Goal: Information Seeking & Learning: Find specific fact

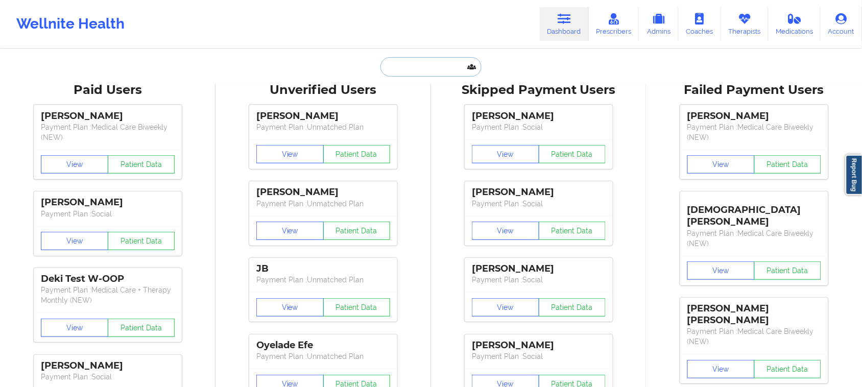
click at [398, 68] on input "text" at bounding box center [431, 66] width 101 height 19
paste input "[EMAIL_ADDRESS][PERSON_NAME][DOMAIN_NAME]"
type input "[EMAIL_ADDRESS][PERSON_NAME][DOMAIN_NAME]"
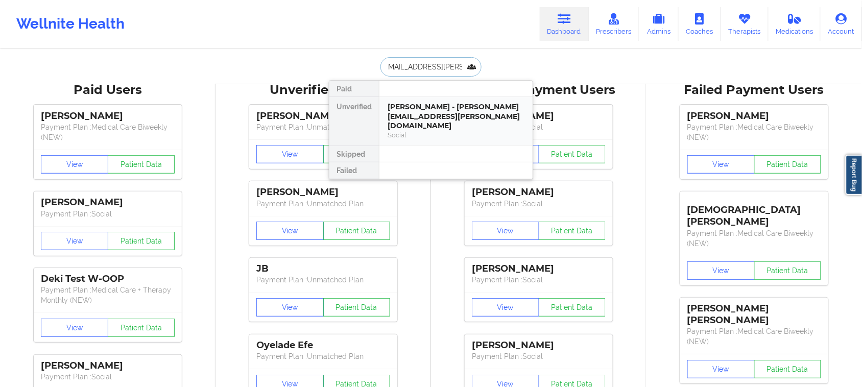
click at [417, 121] on div "[PERSON_NAME] - [PERSON_NAME][EMAIL_ADDRESS][PERSON_NAME][DOMAIN_NAME]" at bounding box center [456, 116] width 137 height 29
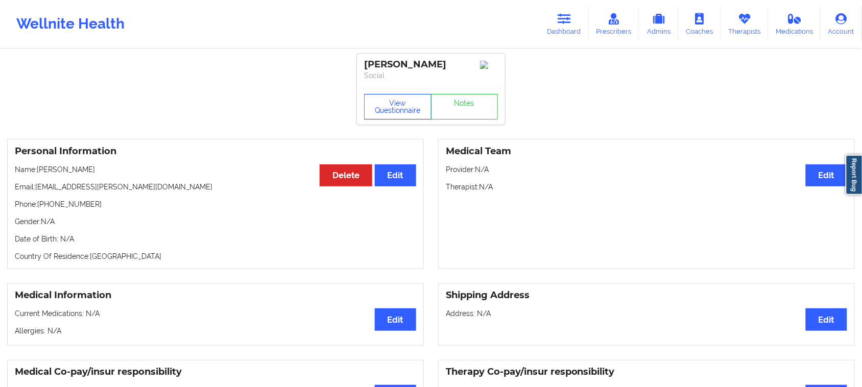
click at [397, 110] on button "View Questionnaire" at bounding box center [397, 107] width 67 height 26
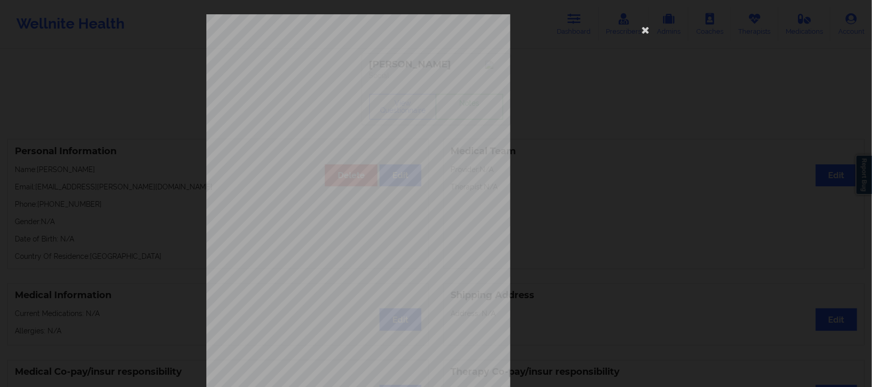
scroll to position [100, 0]
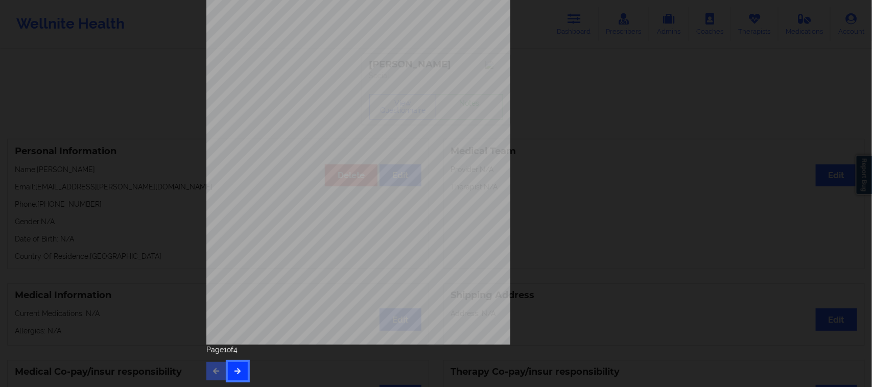
click at [239, 367] on button "button" at bounding box center [238, 371] width 20 height 18
click at [239, 366] on button "button" at bounding box center [238, 371] width 20 height 18
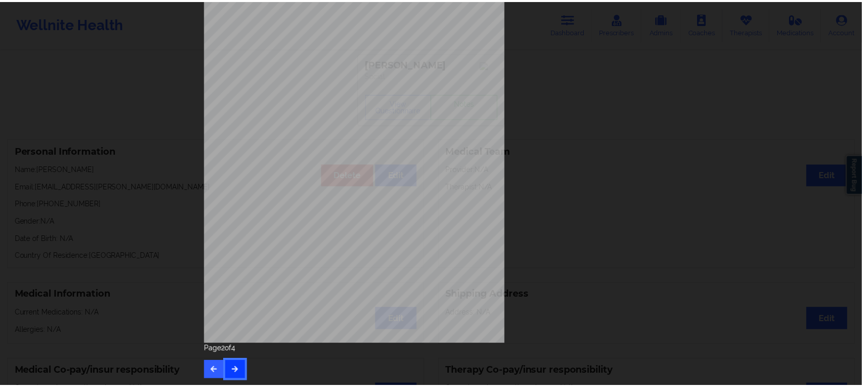
scroll to position [0, 0]
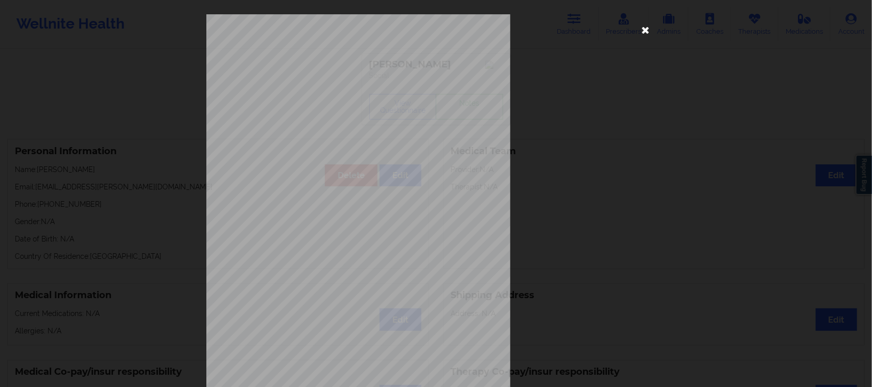
click at [640, 28] on icon at bounding box center [646, 29] width 16 height 16
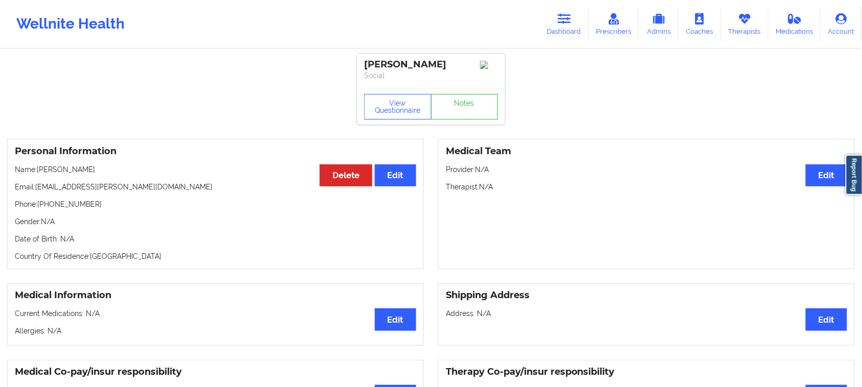
drag, startPoint x: 450, startPoint y: 65, endPoint x: 356, endPoint y: 64, distance: 94.0
click at [562, 21] on icon at bounding box center [564, 18] width 13 height 11
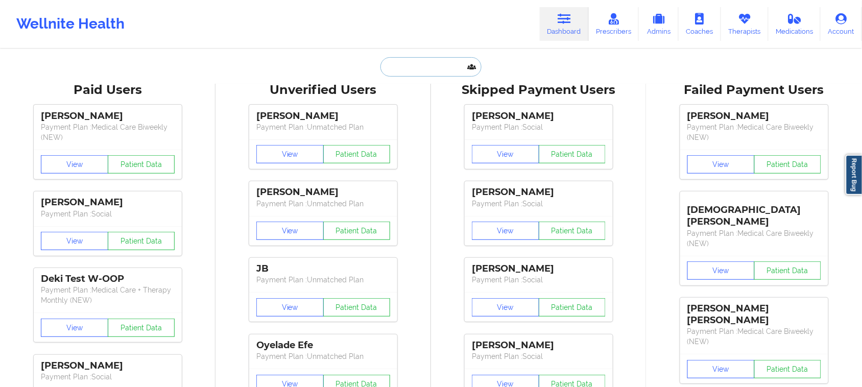
click at [423, 65] on input "text" at bounding box center [431, 66] width 101 height 19
paste input "[EMAIL_ADDRESS][DOMAIN_NAME]"
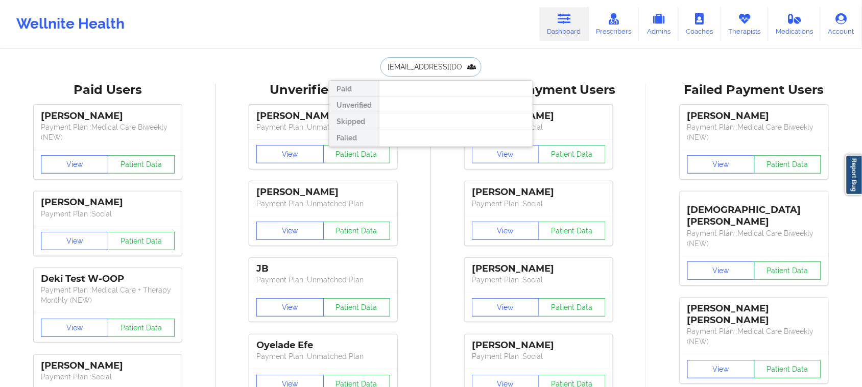
type input "[EMAIL_ADDRESS][DOMAIN_NAME]"
click at [507, 57] on div "[EMAIL_ADDRESS][DOMAIN_NAME] Paid Unverified Skipped Failed" at bounding box center [431, 66] width 204 height 19
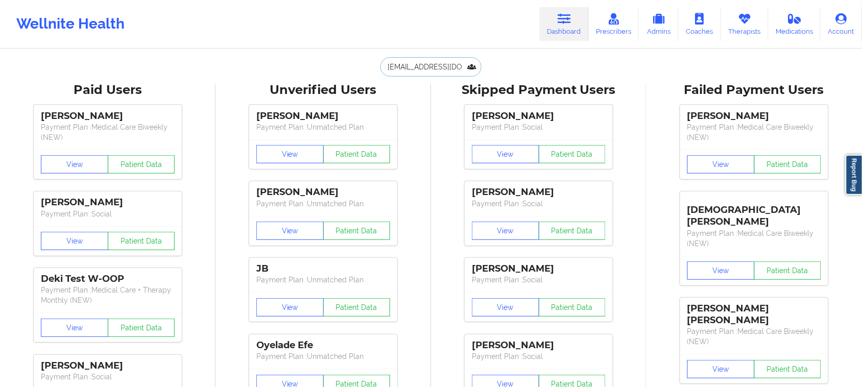
click at [455, 65] on input "[EMAIL_ADDRESS][DOMAIN_NAME]" at bounding box center [431, 66] width 101 height 19
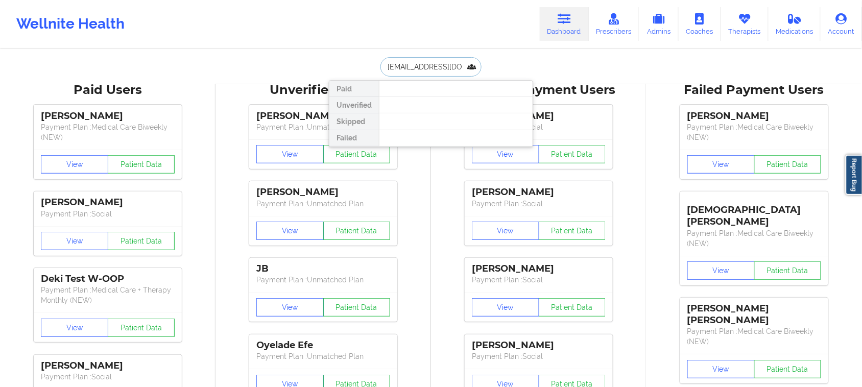
click at [455, 65] on input "[EMAIL_ADDRESS][DOMAIN_NAME]" at bounding box center [431, 66] width 101 height 19
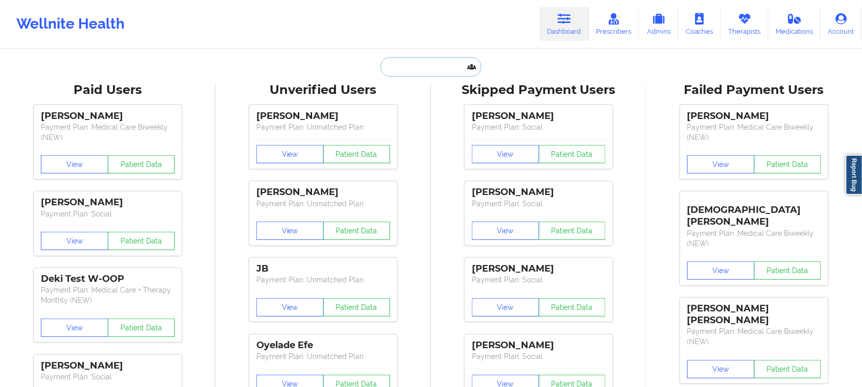
paste input "3. [PERSON_NAME]"
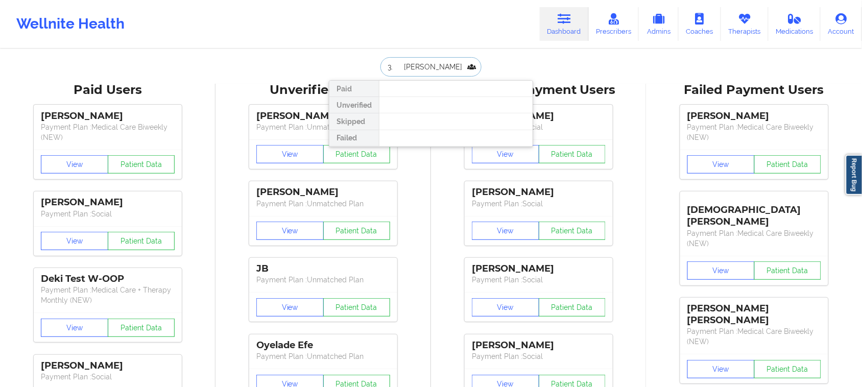
click at [388, 73] on input "3. [PERSON_NAME]" at bounding box center [431, 66] width 101 height 19
drag, startPoint x: 397, startPoint y: 63, endPoint x: 402, endPoint y: 69, distance: 7.7
click at [398, 63] on input "3. [PERSON_NAME]" at bounding box center [431, 66] width 101 height 19
click at [463, 65] on input "[PERSON_NAME]" at bounding box center [431, 66] width 101 height 19
type input "[PERSON_NAME]"
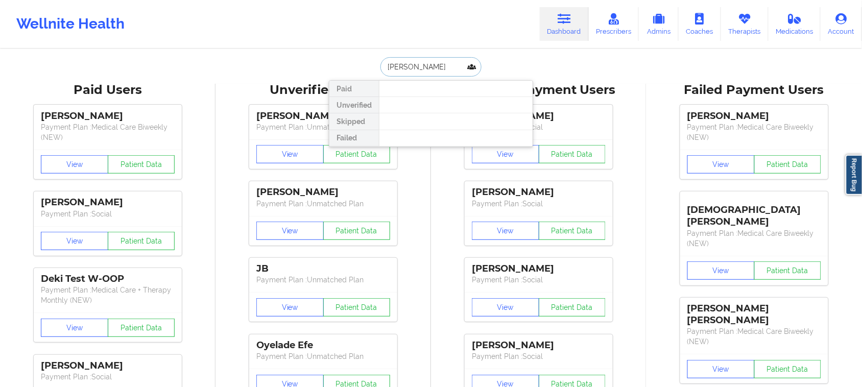
click at [457, 65] on input "[PERSON_NAME]" at bounding box center [431, 66] width 101 height 19
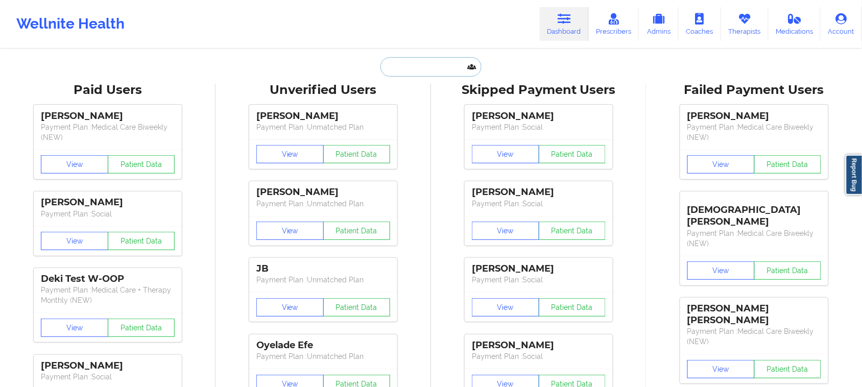
paste input "[EMAIL_ADDRESS][DOMAIN_NAME]"
type input "[EMAIL_ADDRESS][DOMAIN_NAME]"
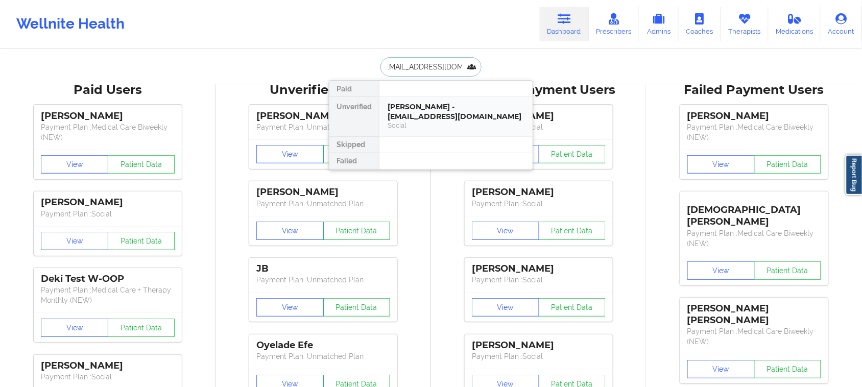
click at [435, 125] on div "Social" at bounding box center [456, 125] width 137 height 9
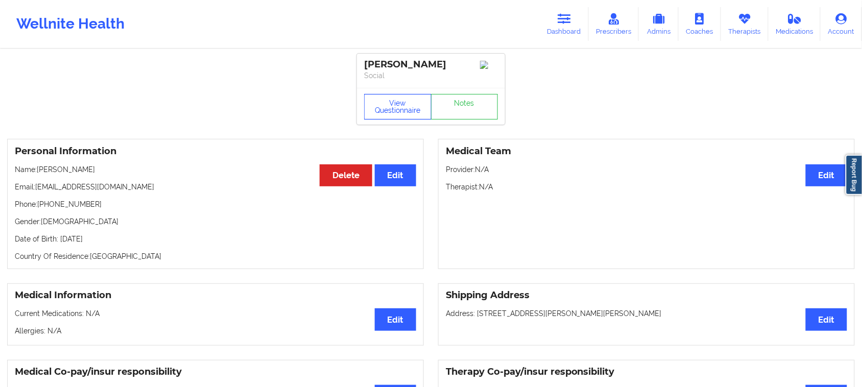
click at [395, 110] on button "View Questionnaire" at bounding box center [397, 107] width 67 height 26
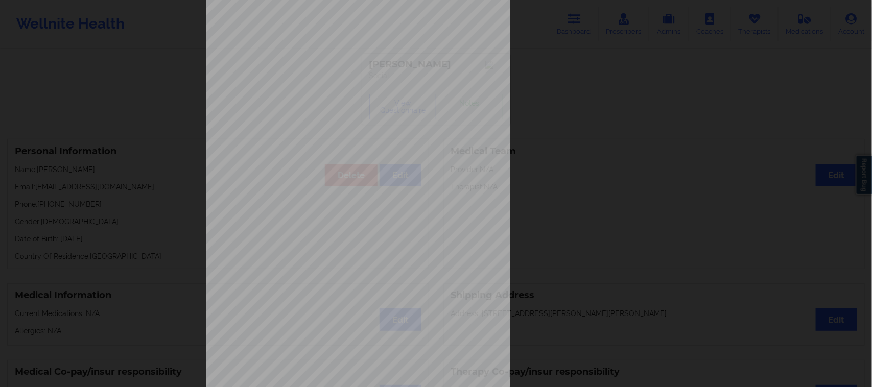
scroll to position [100, 0]
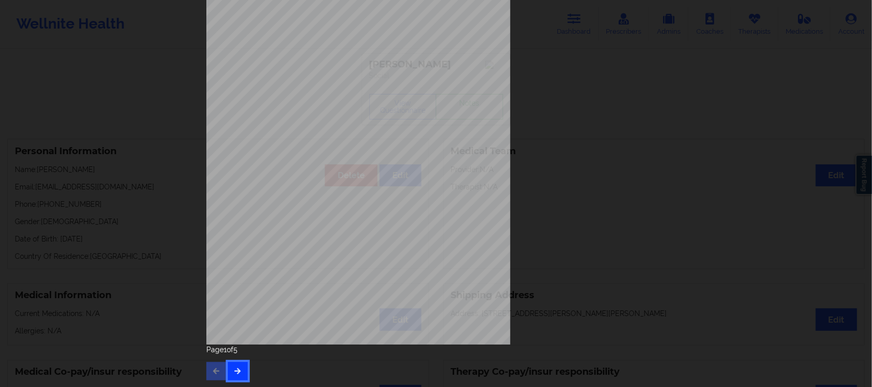
click at [235, 371] on icon "button" at bounding box center [237, 371] width 9 height 6
click at [238, 369] on icon "button" at bounding box center [237, 371] width 9 height 6
click at [228, 368] on button "button" at bounding box center [238, 371] width 20 height 18
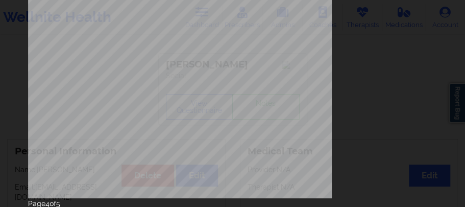
scroll to position [280, 0]
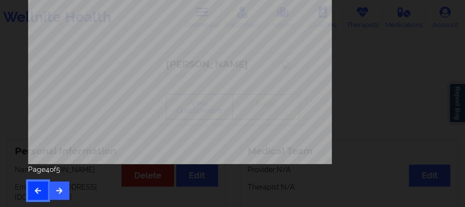
click at [33, 198] on button "button" at bounding box center [38, 190] width 20 height 18
click at [59, 195] on button "button" at bounding box center [60, 190] width 20 height 18
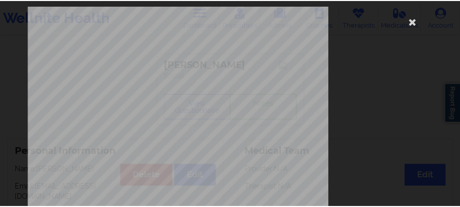
scroll to position [8, 0]
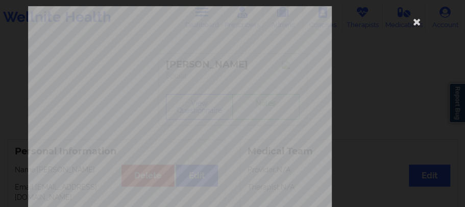
click at [16, 116] on div "Back cover of insurance image Page 3 of 5" at bounding box center [232, 103] width 465 height 207
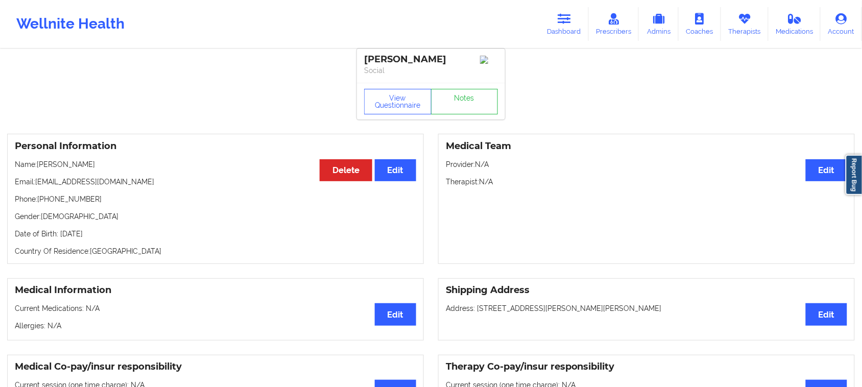
scroll to position [0, 0]
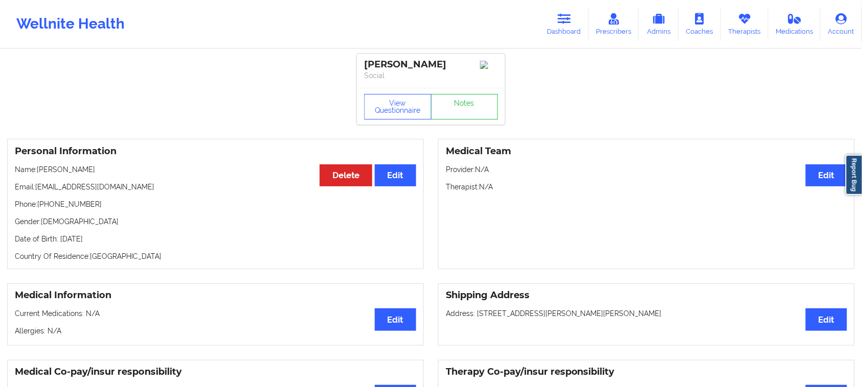
drag, startPoint x: 104, startPoint y: 173, endPoint x: 37, endPoint y: 174, distance: 66.9
click at [37, 174] on p "Name: [PERSON_NAME]" at bounding box center [216, 169] width 402 height 10
copy p "[PERSON_NAME]"
drag, startPoint x: 456, startPoint y: 64, endPoint x: 351, endPoint y: 61, distance: 105.3
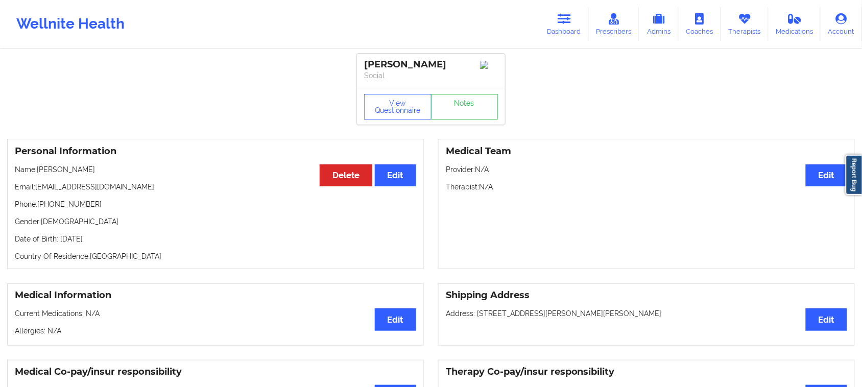
copy div "[PERSON_NAME]"
drag, startPoint x: 93, startPoint y: 212, endPoint x: 41, endPoint y: 210, distance: 52.1
click at [41, 209] on p "Phone: [PHONE_NUMBER]" at bounding box center [216, 204] width 402 height 10
copy p "[PHONE_NUMBER]"
drag, startPoint x: 456, startPoint y: 64, endPoint x: 359, endPoint y: 64, distance: 97.1
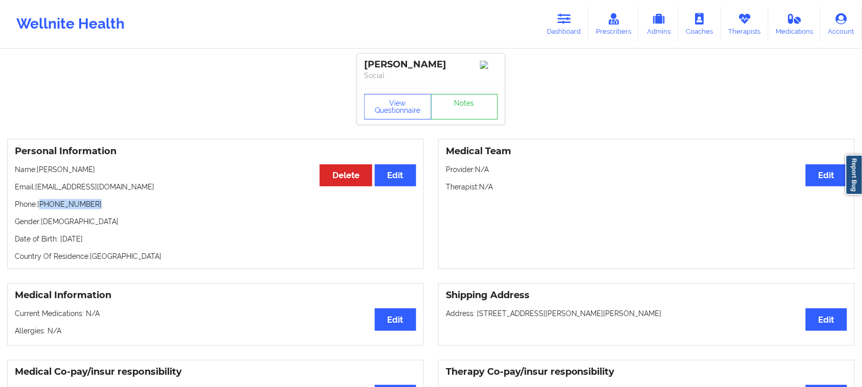
click at [359, 64] on div "[PERSON_NAME] Social" at bounding box center [431, 71] width 148 height 34
copy div "[PERSON_NAME]"
drag, startPoint x: 101, startPoint y: 213, endPoint x: 39, endPoint y: 207, distance: 62.0
click at [39, 207] on p "Phone: [PHONE_NUMBER]" at bounding box center [216, 204] width 402 height 10
copy p "[PHONE_NUMBER]"
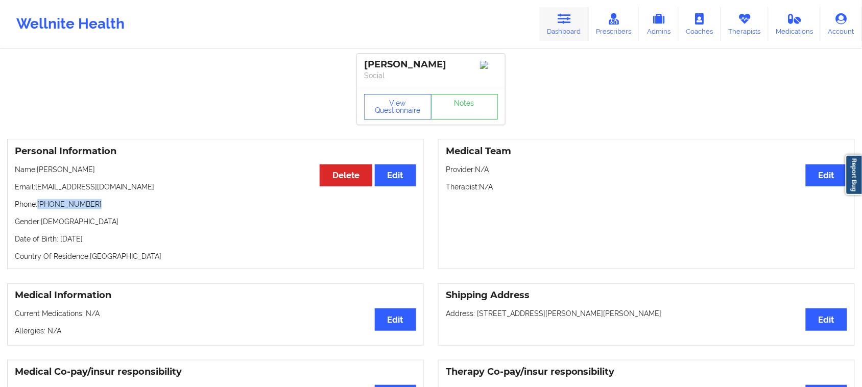
click at [565, 19] on icon at bounding box center [564, 18] width 13 height 11
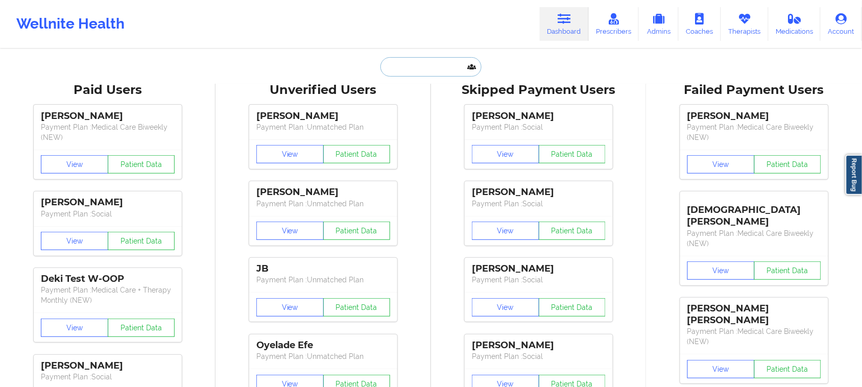
click at [412, 72] on input "text" at bounding box center [431, 66] width 101 height 19
paste input "4. [PERSON_NAME]"
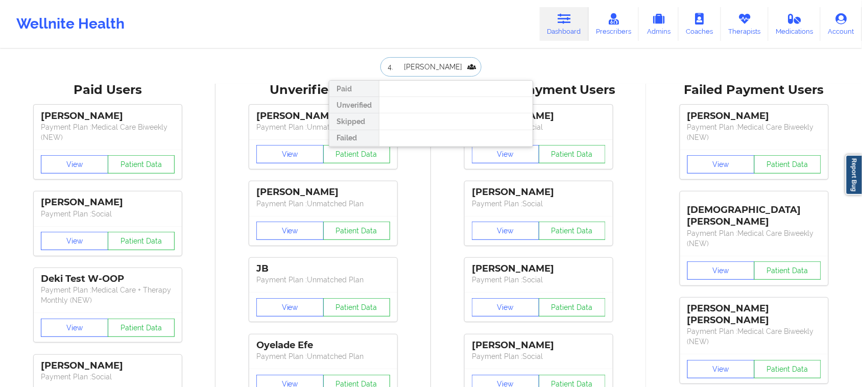
click at [398, 65] on input "4. [PERSON_NAME]" at bounding box center [431, 66] width 101 height 19
click at [435, 67] on input "[PERSON_NAME]" at bounding box center [431, 66] width 101 height 19
type input "[PERSON_NAME]"
drag, startPoint x: 424, startPoint y: 67, endPoint x: 363, endPoint y: 61, distance: 61.6
click at [363, 61] on div "[PERSON_NAME] Paid Unverified Skipped Failed" at bounding box center [431, 66] width 204 height 19
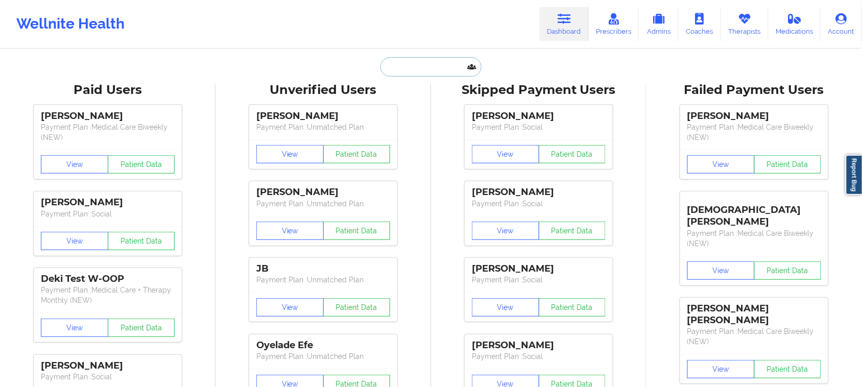
type input "t"
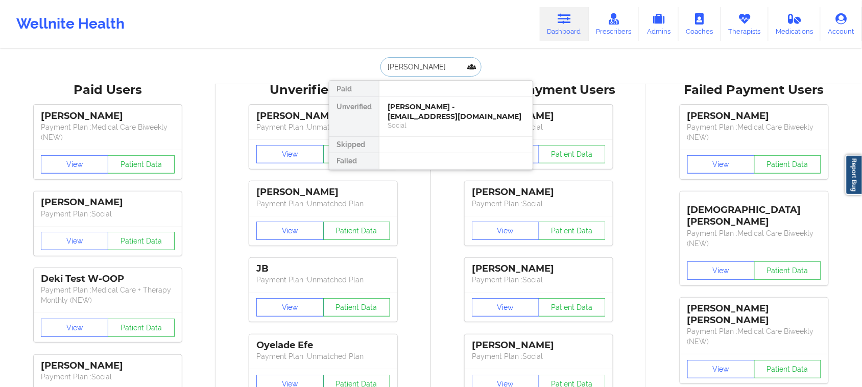
type input "[PERSON_NAME]"
click at [437, 118] on div "[PERSON_NAME] - [EMAIL_ADDRESS][DOMAIN_NAME]" at bounding box center [456, 111] width 137 height 19
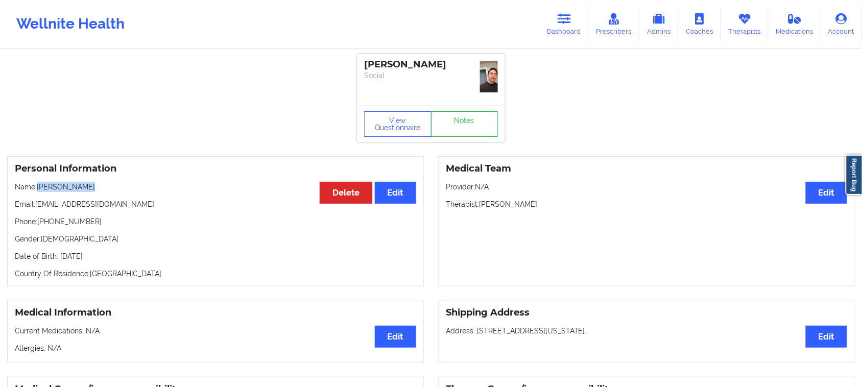
drag, startPoint x: 86, startPoint y: 184, endPoint x: 39, endPoint y: 187, distance: 46.6
click at [39, 187] on p "Name: [PERSON_NAME]" at bounding box center [216, 187] width 402 height 10
copy p "[PERSON_NAME]"
drag, startPoint x: 437, startPoint y: 64, endPoint x: 363, endPoint y: 61, distance: 74.1
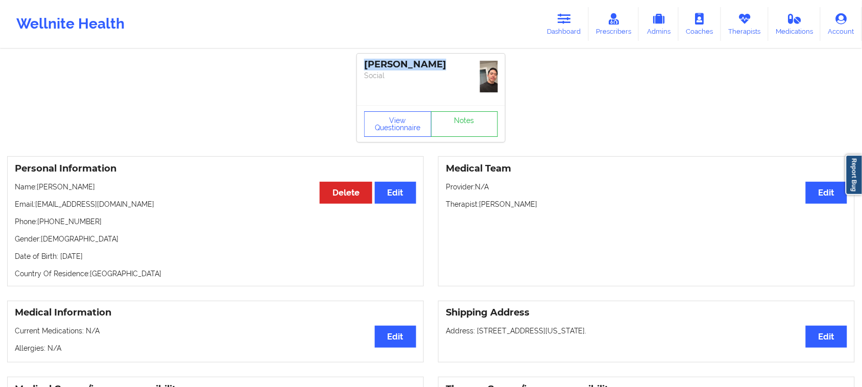
click at [363, 61] on div "[PERSON_NAME] Social" at bounding box center [431, 80] width 148 height 52
click at [566, 20] on icon at bounding box center [564, 18] width 13 height 11
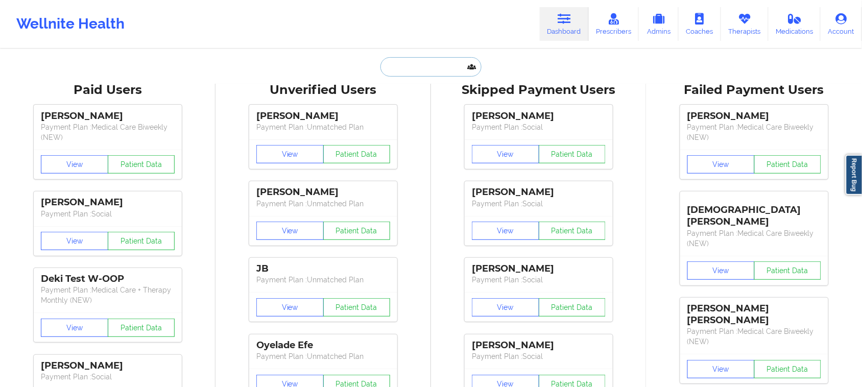
click at [435, 67] on input "text" at bounding box center [431, 66] width 101 height 19
paste input "[PERSON_NAME] PhD"
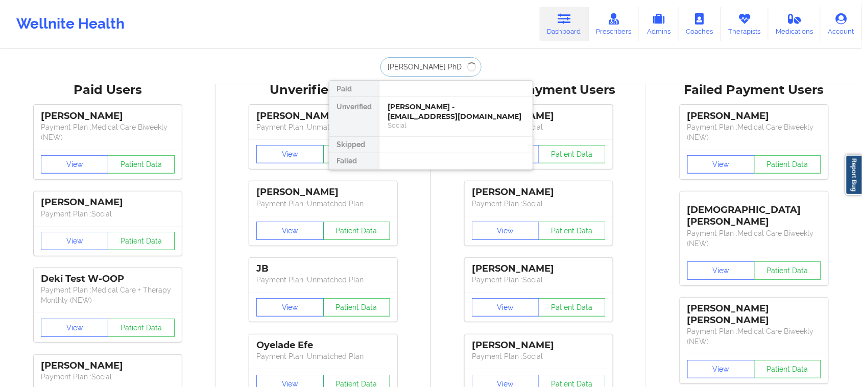
type input "[PERSON_NAME] PhD"
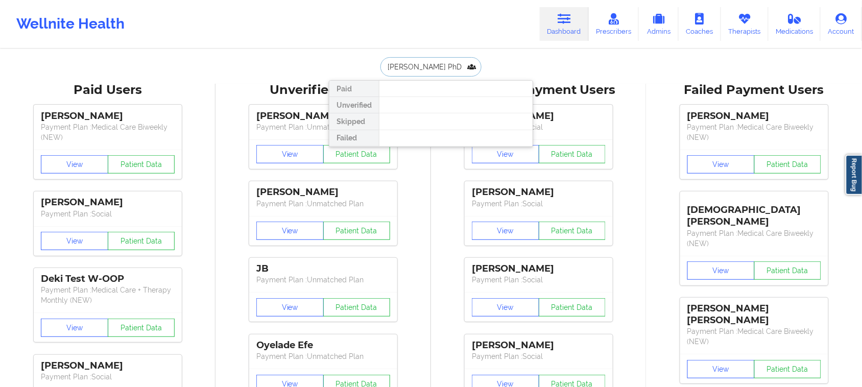
click at [458, 67] on input "[PERSON_NAME] PhD" at bounding box center [431, 66] width 101 height 19
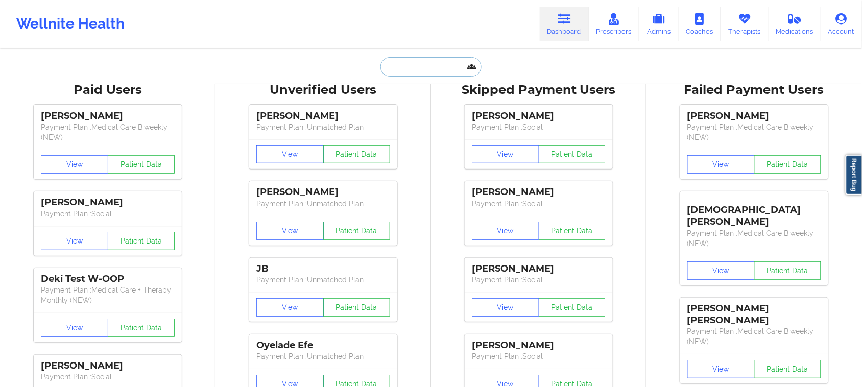
paste input "4. [PERSON_NAME]"
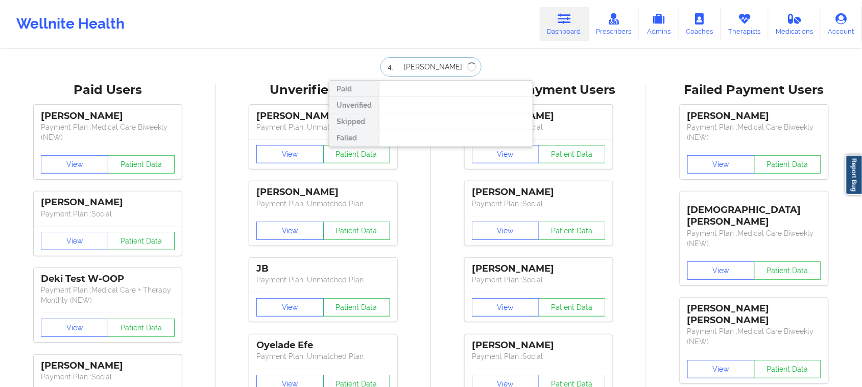
click at [397, 64] on input "4. [PERSON_NAME]" at bounding box center [431, 66] width 101 height 19
type input "[PERSON_NAME]"
click at [398, 65] on input "[PERSON_NAME]" at bounding box center [431, 66] width 101 height 19
click at [429, 64] on input "[PERSON_NAME]" at bounding box center [431, 66] width 101 height 19
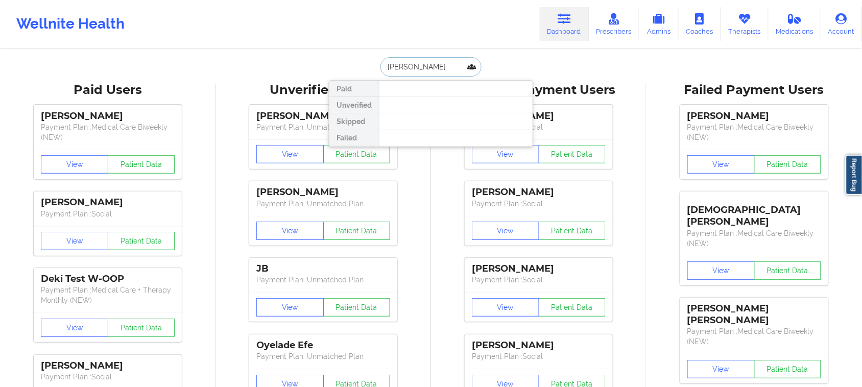
click at [429, 64] on input "[PERSON_NAME]" at bounding box center [431, 66] width 101 height 19
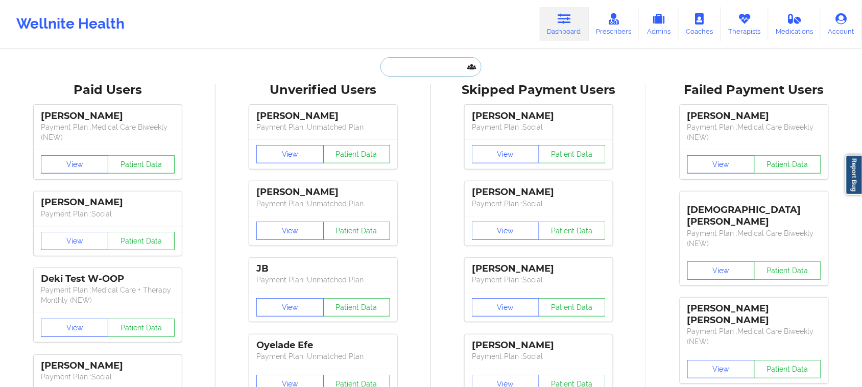
paste input "5. [PERSON_NAME]"
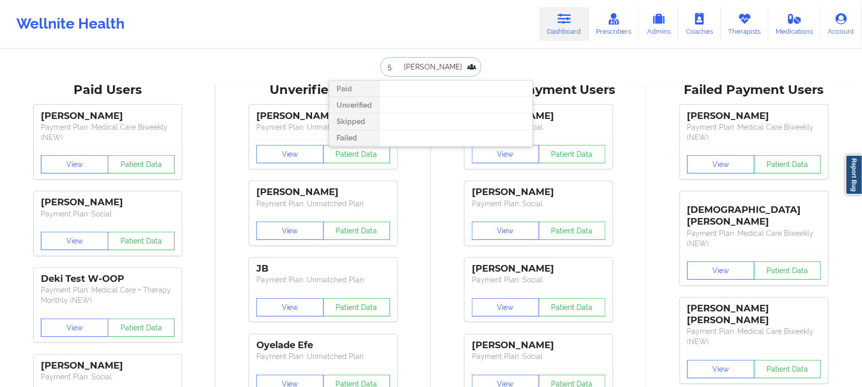
click at [399, 65] on input "5. [PERSON_NAME]" at bounding box center [431, 66] width 101 height 19
type input "[PERSON_NAME]"
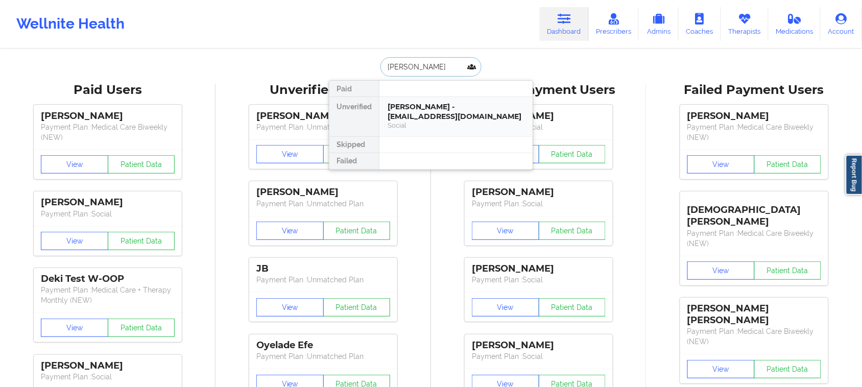
click at [432, 121] on div "[PERSON_NAME] - [EMAIL_ADDRESS][DOMAIN_NAME]" at bounding box center [456, 111] width 137 height 19
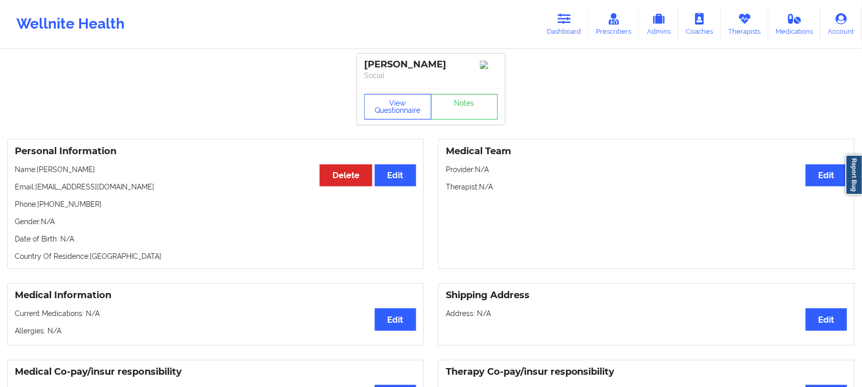
click at [397, 112] on button "View Questionnaire" at bounding box center [397, 107] width 67 height 26
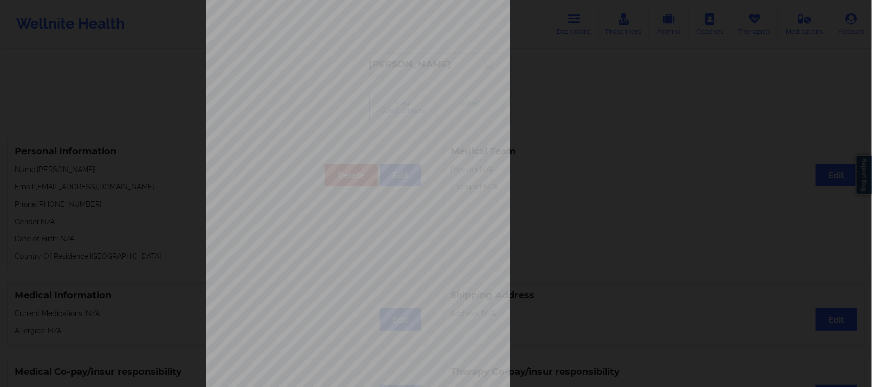
scroll to position [100, 0]
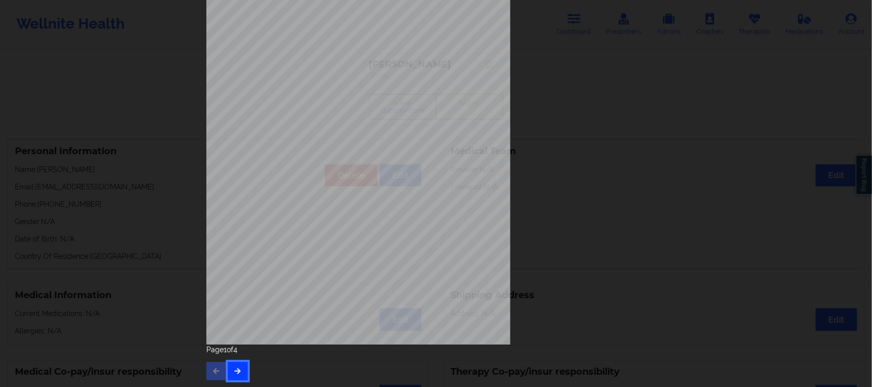
click at [230, 372] on button "button" at bounding box center [238, 371] width 20 height 18
click at [243, 374] on button "button" at bounding box center [238, 371] width 20 height 18
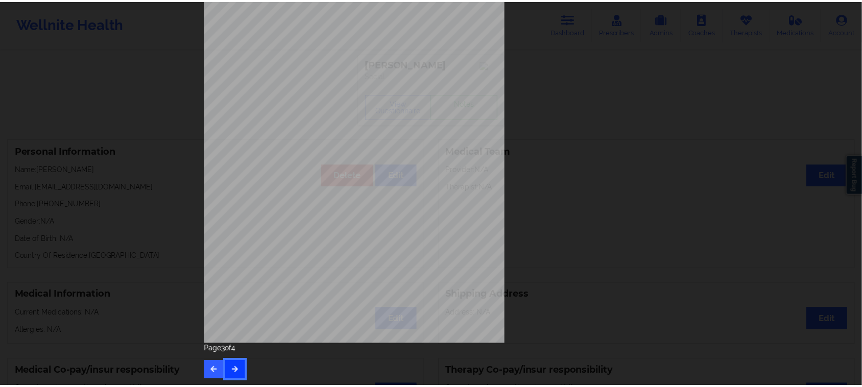
scroll to position [0, 0]
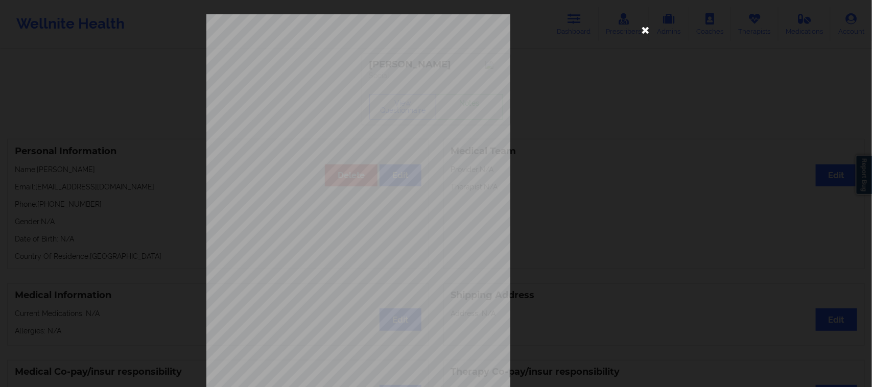
click at [649, 27] on icon at bounding box center [646, 29] width 16 height 16
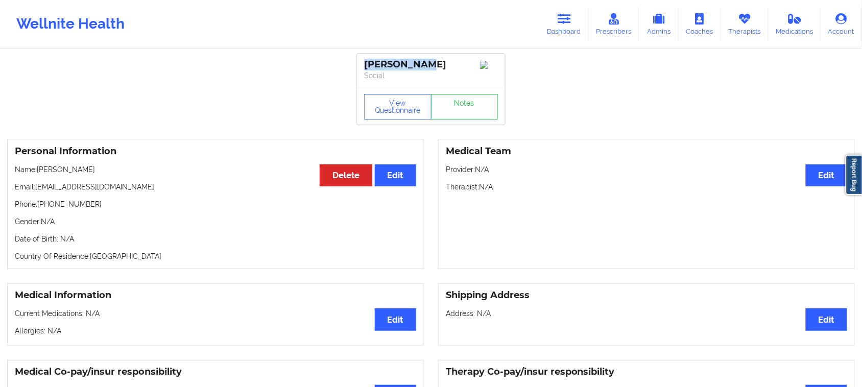
drag, startPoint x: 431, startPoint y: 62, endPoint x: 359, endPoint y: 62, distance: 71.5
click at [359, 62] on div "[PERSON_NAME] Social" at bounding box center [431, 71] width 148 height 34
copy div "[PERSON_NAME]"
drag, startPoint x: 126, startPoint y: 192, endPoint x: 38, endPoint y: 192, distance: 87.9
click at [38, 192] on p "Email: [EMAIL_ADDRESS][DOMAIN_NAME]" at bounding box center [216, 187] width 402 height 10
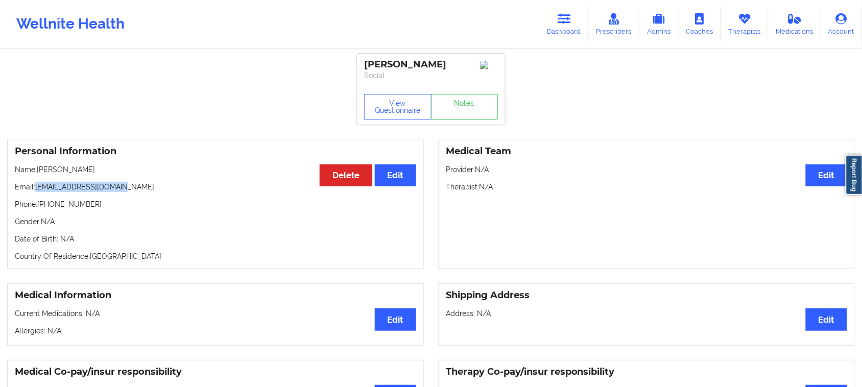
copy p "[EMAIL_ADDRESS][DOMAIN_NAME]"
click at [575, 11] on link "Dashboard" at bounding box center [564, 24] width 49 height 34
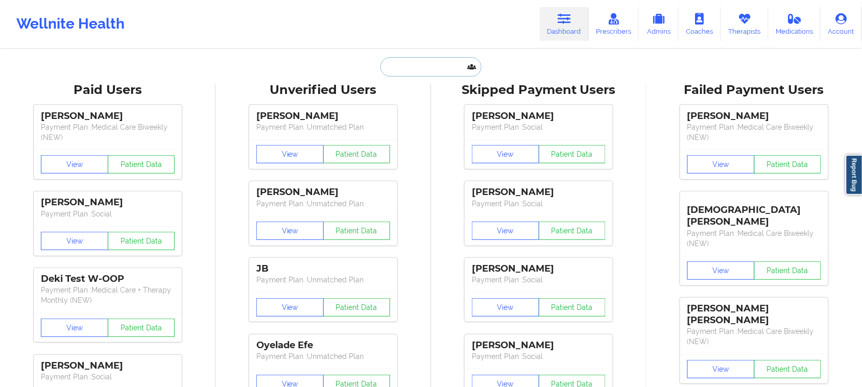
click at [404, 69] on input "text" at bounding box center [431, 66] width 101 height 19
paste input "7. [PERSON_NAME]"
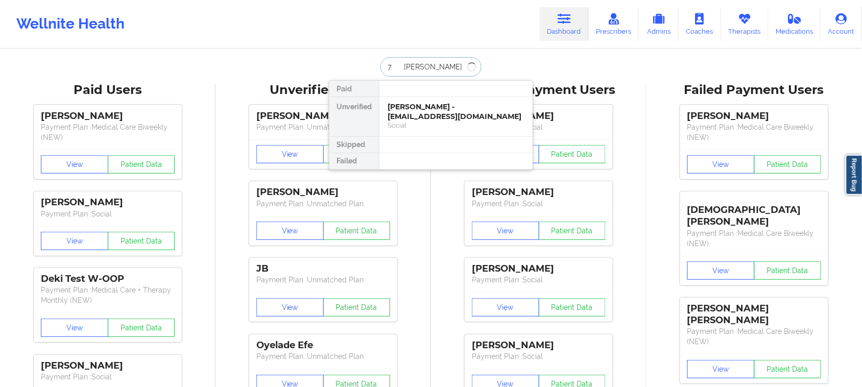
click at [399, 63] on input "7. [PERSON_NAME]" at bounding box center [431, 66] width 101 height 19
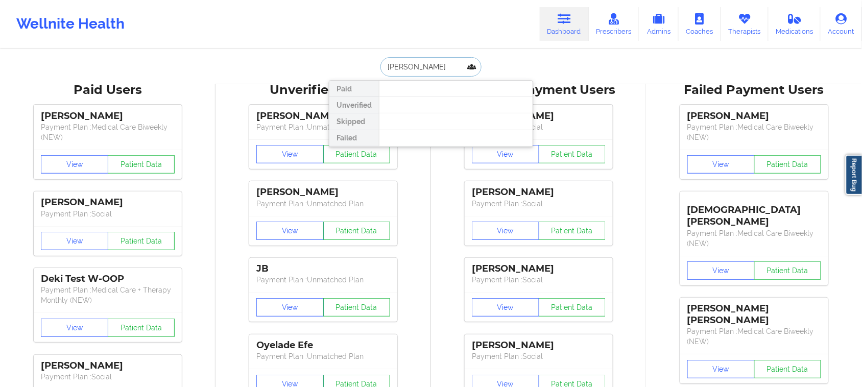
click at [441, 65] on input "[PERSON_NAME]" at bounding box center [431, 66] width 101 height 19
click at [405, 64] on input "[PERSON_NAME]" at bounding box center [431, 66] width 101 height 19
type input "[PERSON_NAME]"
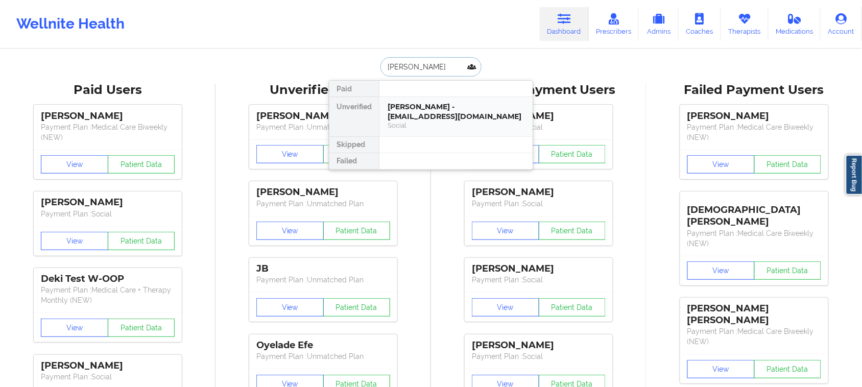
click at [444, 113] on div "[PERSON_NAME] - [EMAIL_ADDRESS][DOMAIN_NAME]" at bounding box center [456, 111] width 137 height 19
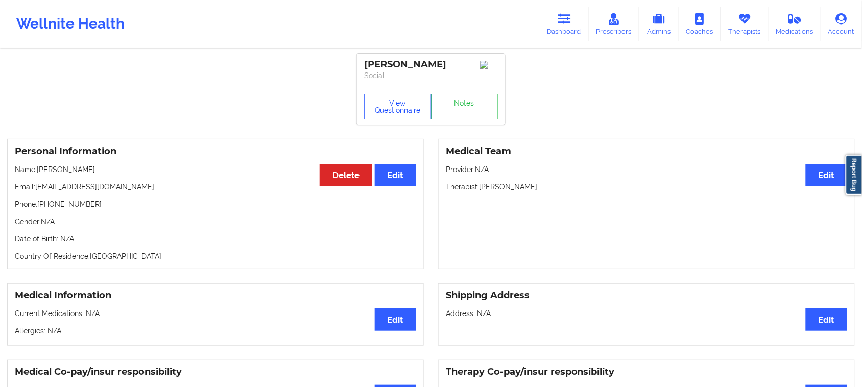
click at [407, 110] on button "View Questionnaire" at bounding box center [397, 107] width 67 height 26
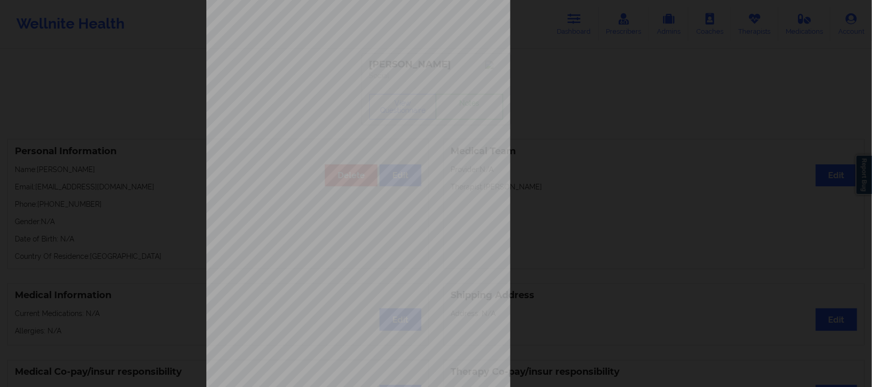
scroll to position [100, 0]
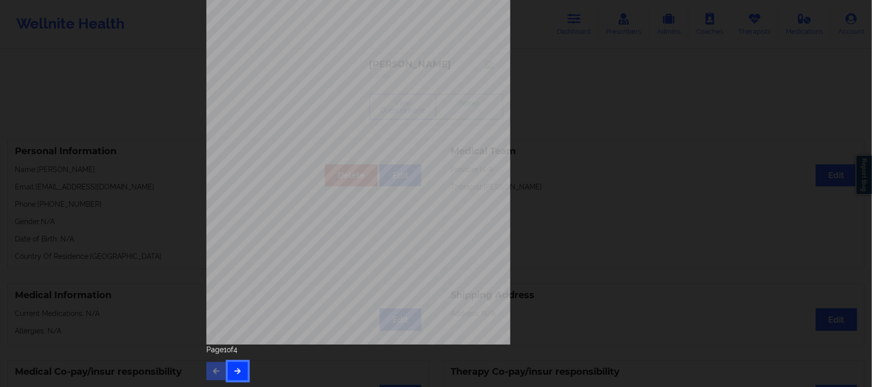
click at [233, 368] on icon "button" at bounding box center [237, 371] width 9 height 6
click at [243, 368] on button "button" at bounding box center [238, 371] width 20 height 18
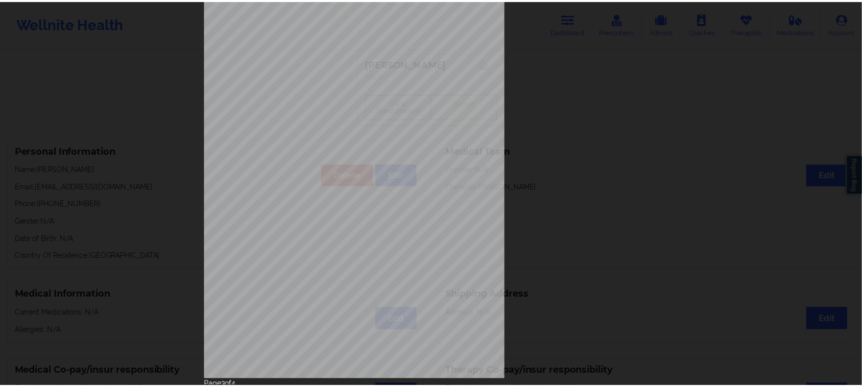
scroll to position [0, 0]
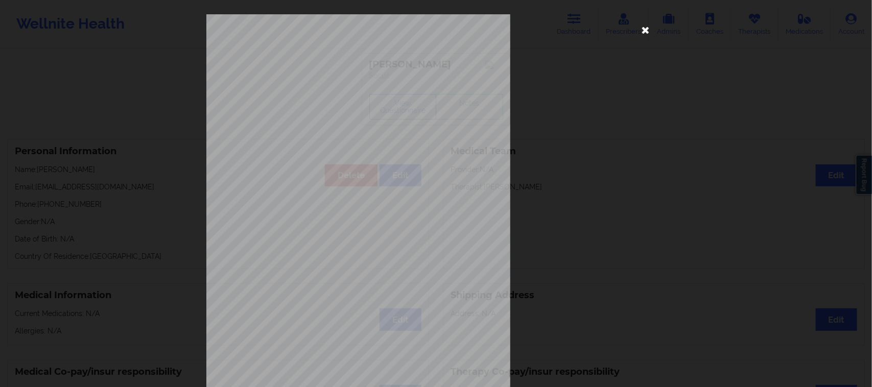
click at [646, 33] on icon at bounding box center [646, 29] width 16 height 16
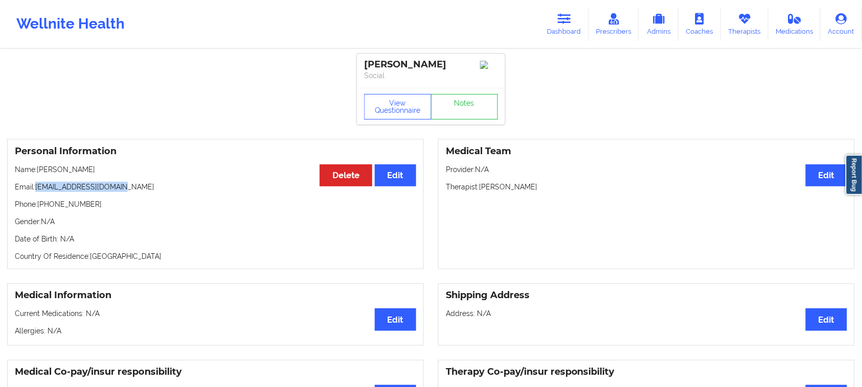
drag, startPoint x: 122, startPoint y: 191, endPoint x: 35, endPoint y: 191, distance: 86.8
click at [35, 191] on p "Email: [EMAIL_ADDRESS][DOMAIN_NAME]" at bounding box center [216, 187] width 402 height 10
drag, startPoint x: 93, startPoint y: 175, endPoint x: 39, endPoint y: 173, distance: 54.7
click at [39, 173] on p "Name: [PERSON_NAME]" at bounding box center [216, 169] width 402 height 10
copy p "[PERSON_NAME]"
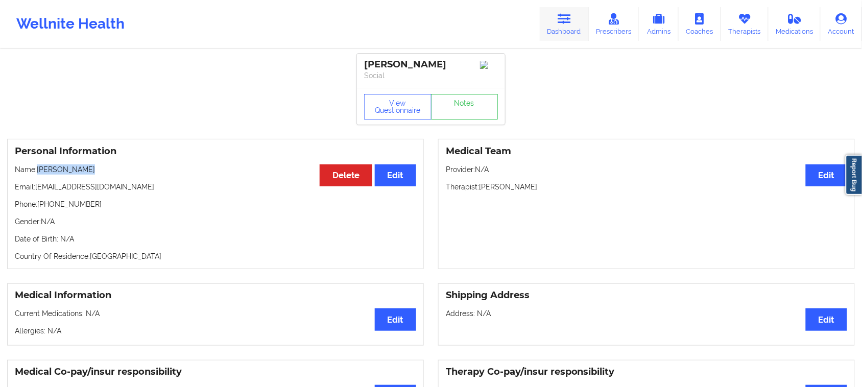
drag, startPoint x: 580, startPoint y: 13, endPoint x: 576, endPoint y: 18, distance: 6.2
click at [580, 13] on link "Dashboard" at bounding box center [564, 24] width 49 height 34
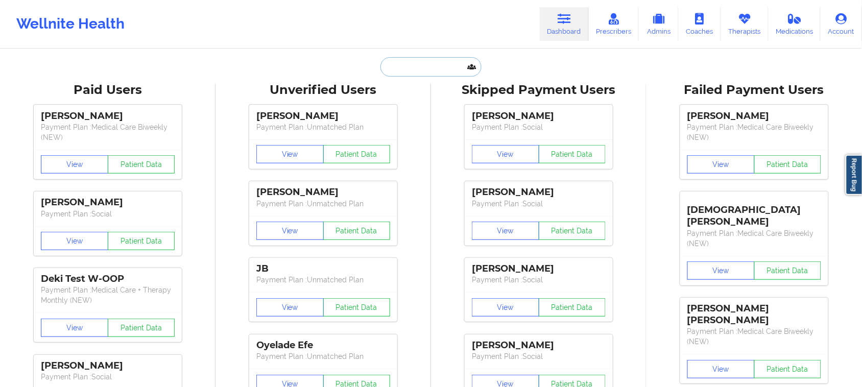
click at [424, 72] on input "text" at bounding box center [431, 66] width 101 height 19
paste input "[PERSON_NAME]"
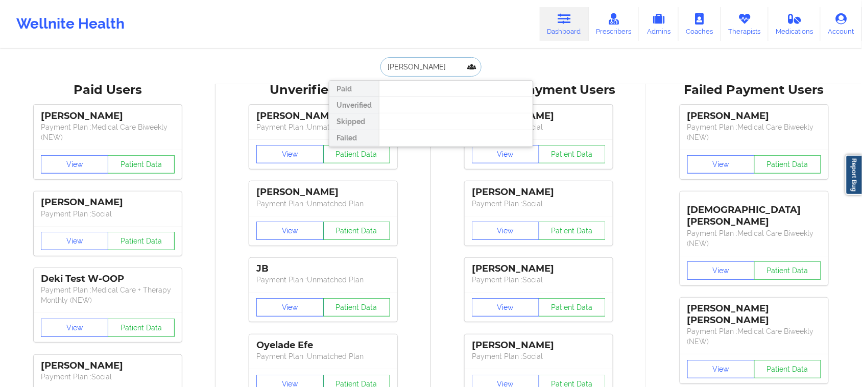
type input "[PERSON_NAME]"
click at [445, 65] on input "[PERSON_NAME]" at bounding box center [431, 66] width 101 height 19
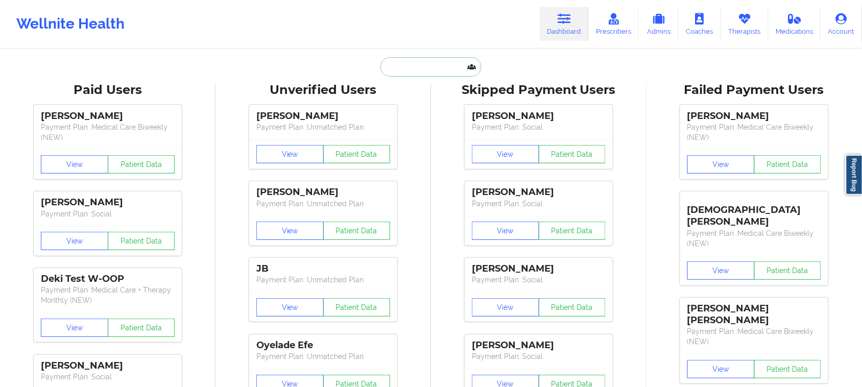
paste input "[PERSON_NAME]"
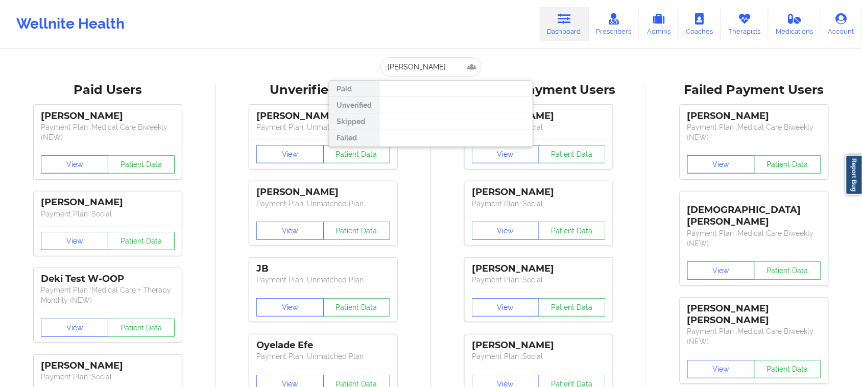
click at [433, 88] on div at bounding box center [456, 89] width 154 height 16
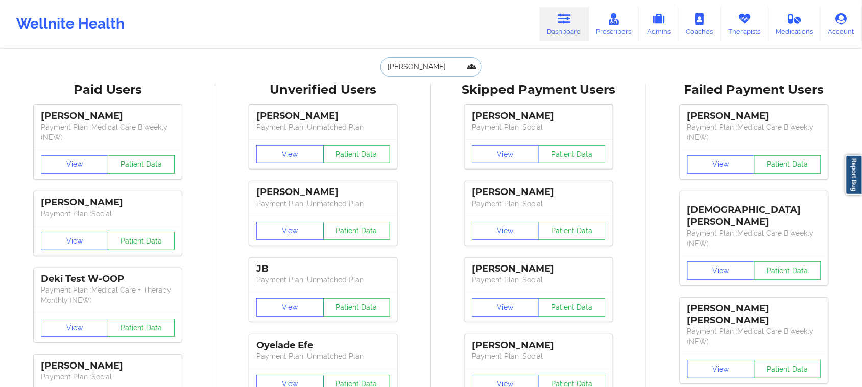
click at [406, 67] on input "[PERSON_NAME]" at bounding box center [431, 66] width 101 height 19
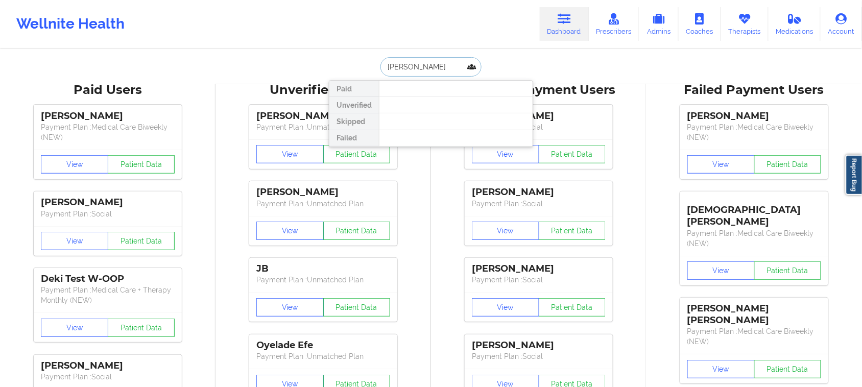
type input "[PERSON_NAME]"
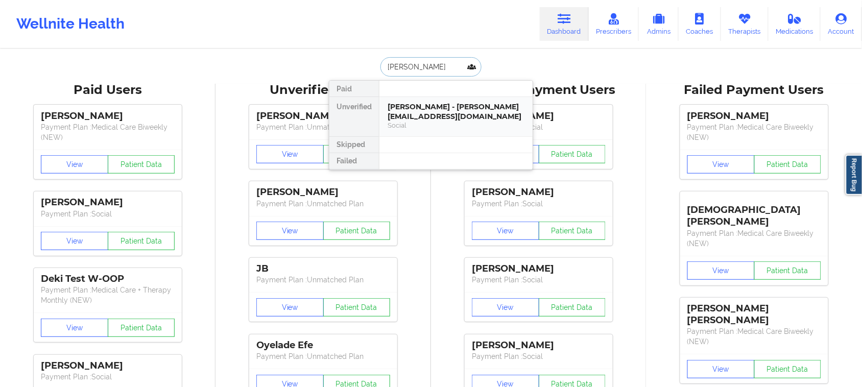
click at [419, 125] on div "Social" at bounding box center [456, 125] width 137 height 9
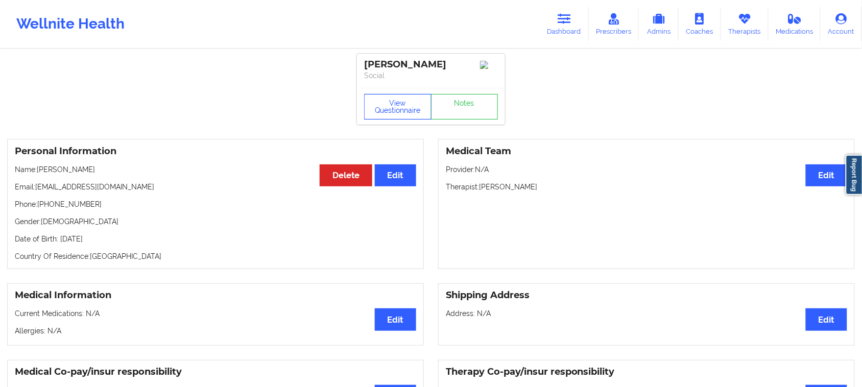
click at [399, 118] on button "View Questionnaire" at bounding box center [397, 107] width 67 height 26
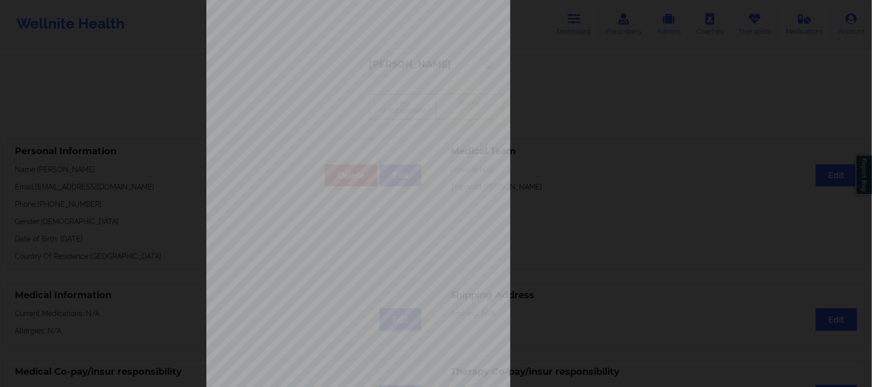
scroll to position [100, 0]
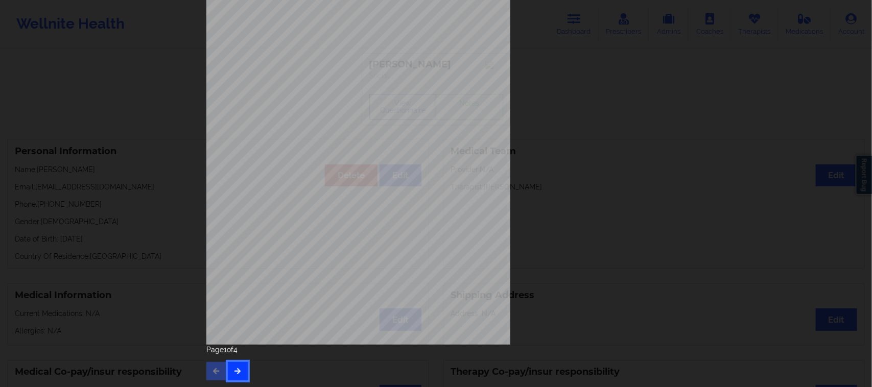
click at [237, 366] on button "button" at bounding box center [238, 371] width 20 height 18
click at [240, 368] on button "button" at bounding box center [238, 371] width 20 height 18
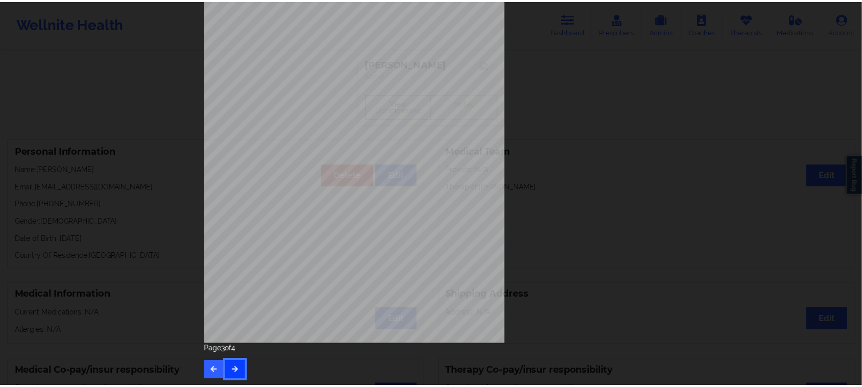
scroll to position [0, 0]
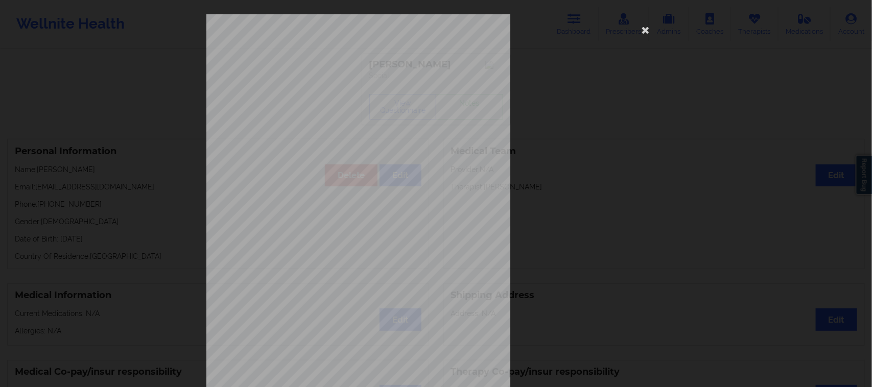
click at [719, 187] on div "commercial Insurance Member ID for patient This patient has not provided his Me…" at bounding box center [436, 193] width 872 height 387
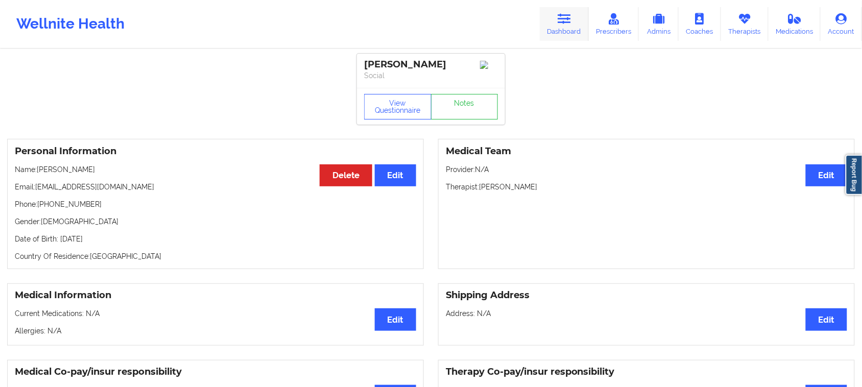
click at [560, 22] on icon at bounding box center [564, 18] width 13 height 11
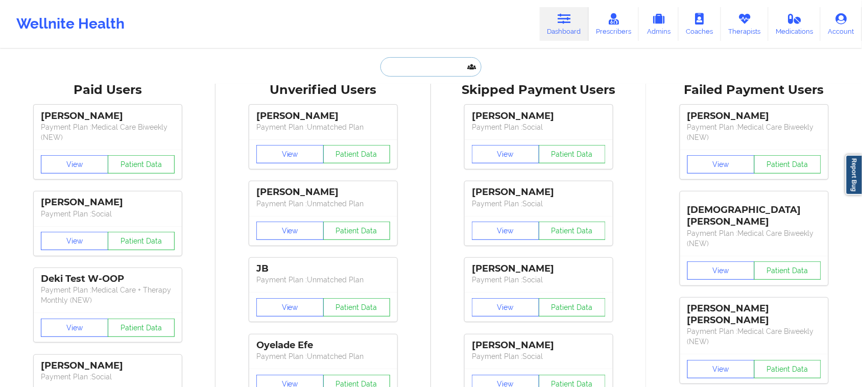
click at [424, 65] on input "text" at bounding box center [431, 66] width 101 height 19
paste input "[EMAIL_ADDRESS][DOMAIN_NAME]"
type input "[EMAIL_ADDRESS][DOMAIN_NAME]"
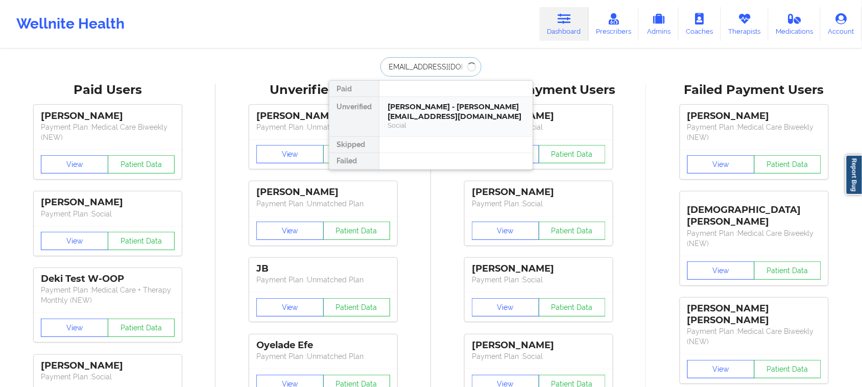
click at [425, 117] on div "[PERSON_NAME] - [PERSON_NAME][EMAIL_ADDRESS][DOMAIN_NAME]" at bounding box center [456, 111] width 137 height 19
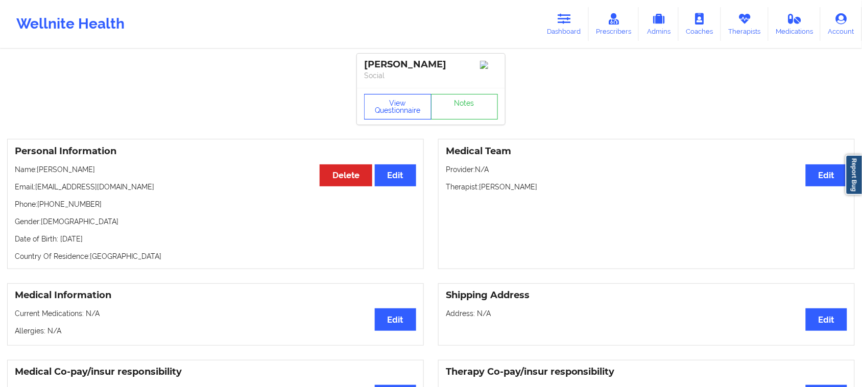
click at [399, 115] on button "View Questionnaire" at bounding box center [397, 107] width 67 height 26
click at [557, 26] on link "Dashboard" at bounding box center [564, 24] width 49 height 34
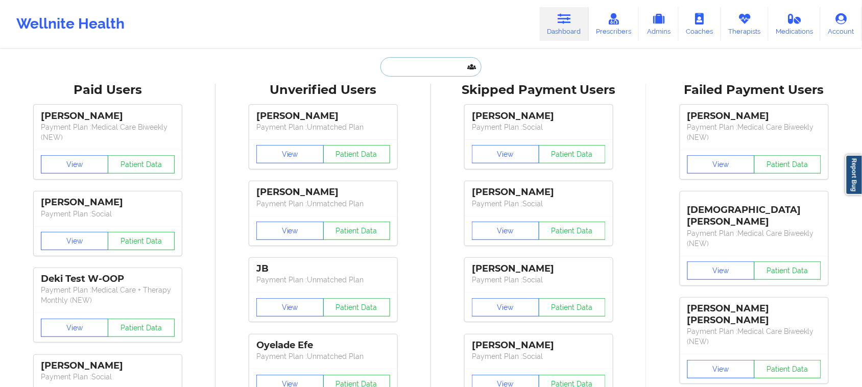
click at [422, 65] on input "text" at bounding box center [431, 66] width 101 height 19
paste input "[EMAIL_ADDRESS][DOMAIN_NAME]"
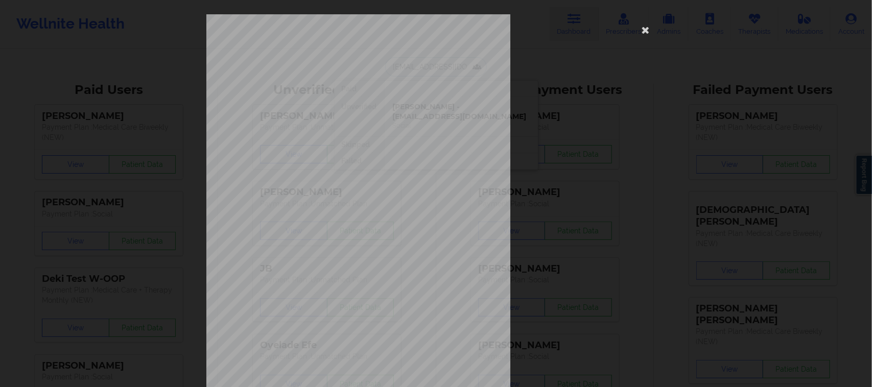
scroll to position [0, 1]
type input "[EMAIL_ADDRESS][DOMAIN_NAME]"
click at [639, 27] on icon at bounding box center [646, 29] width 16 height 16
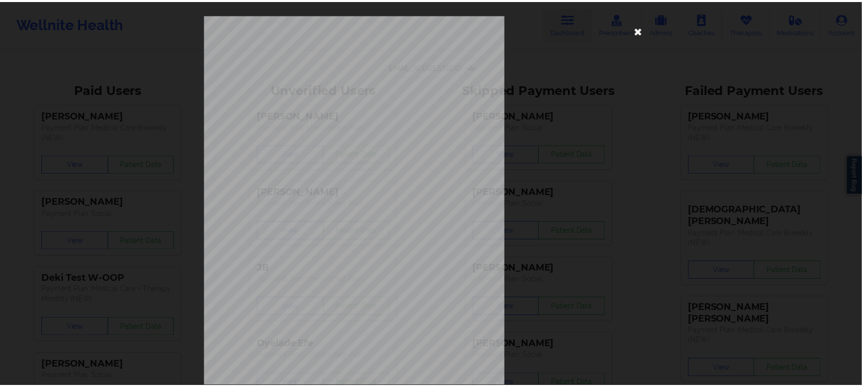
scroll to position [0, 0]
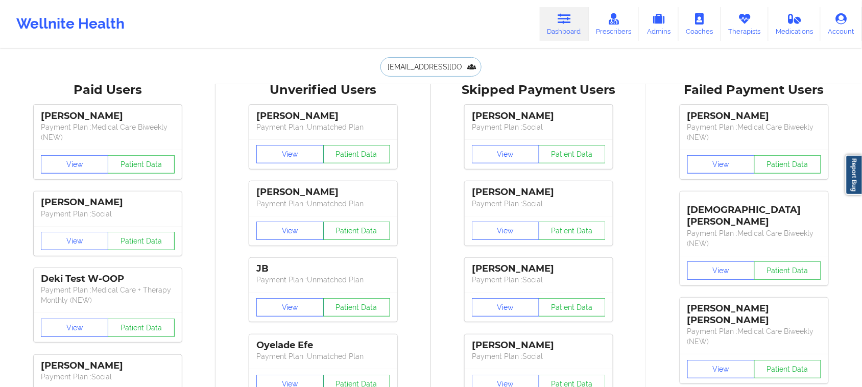
click at [471, 65] on input "[EMAIL_ADDRESS][DOMAIN_NAME]" at bounding box center [431, 66] width 101 height 19
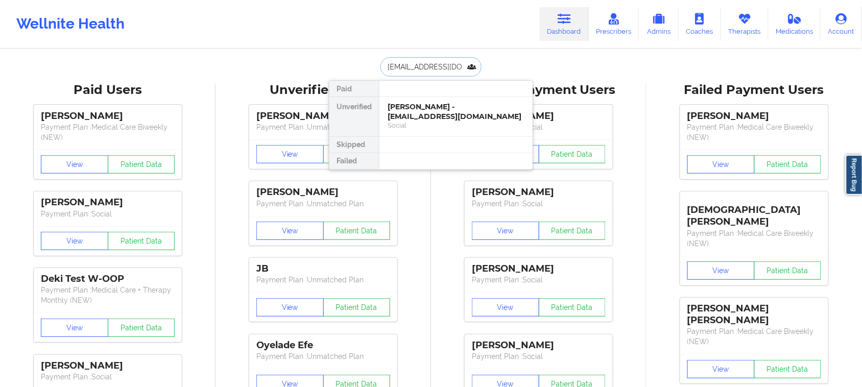
click at [471, 65] on input "[EMAIL_ADDRESS][DOMAIN_NAME]" at bounding box center [431, 66] width 101 height 19
click at [442, 67] on input "[EMAIL_ADDRESS][DOMAIN_NAME]" at bounding box center [431, 66] width 101 height 19
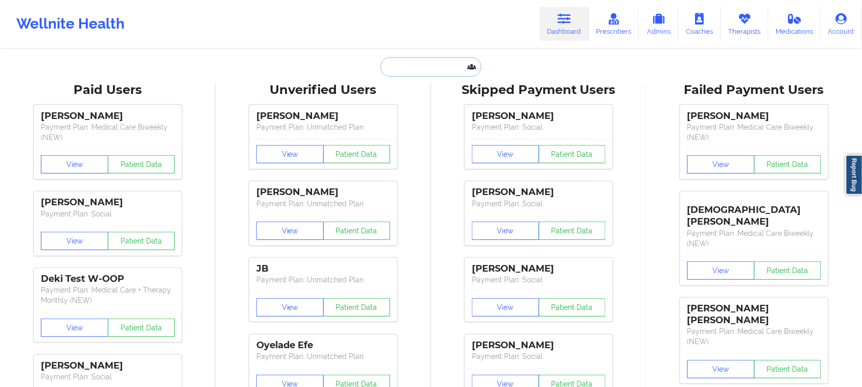
paste input "[EMAIL_ADDRESS][DOMAIN_NAME]"
type input "[EMAIL_ADDRESS][DOMAIN_NAME]"
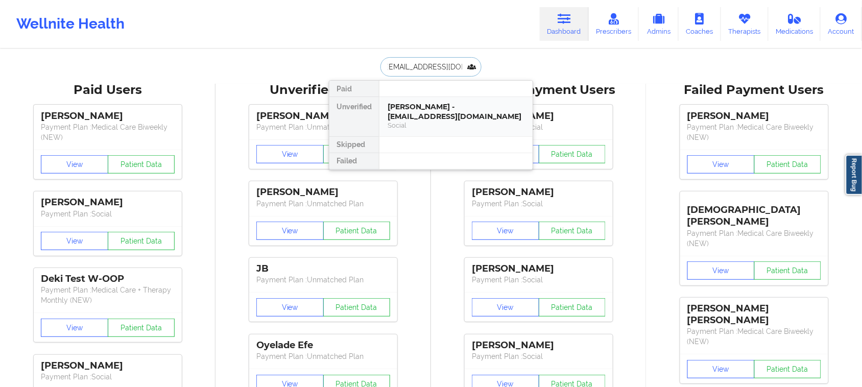
click at [418, 124] on div "Social" at bounding box center [456, 125] width 137 height 9
